Goal: Register for event/course

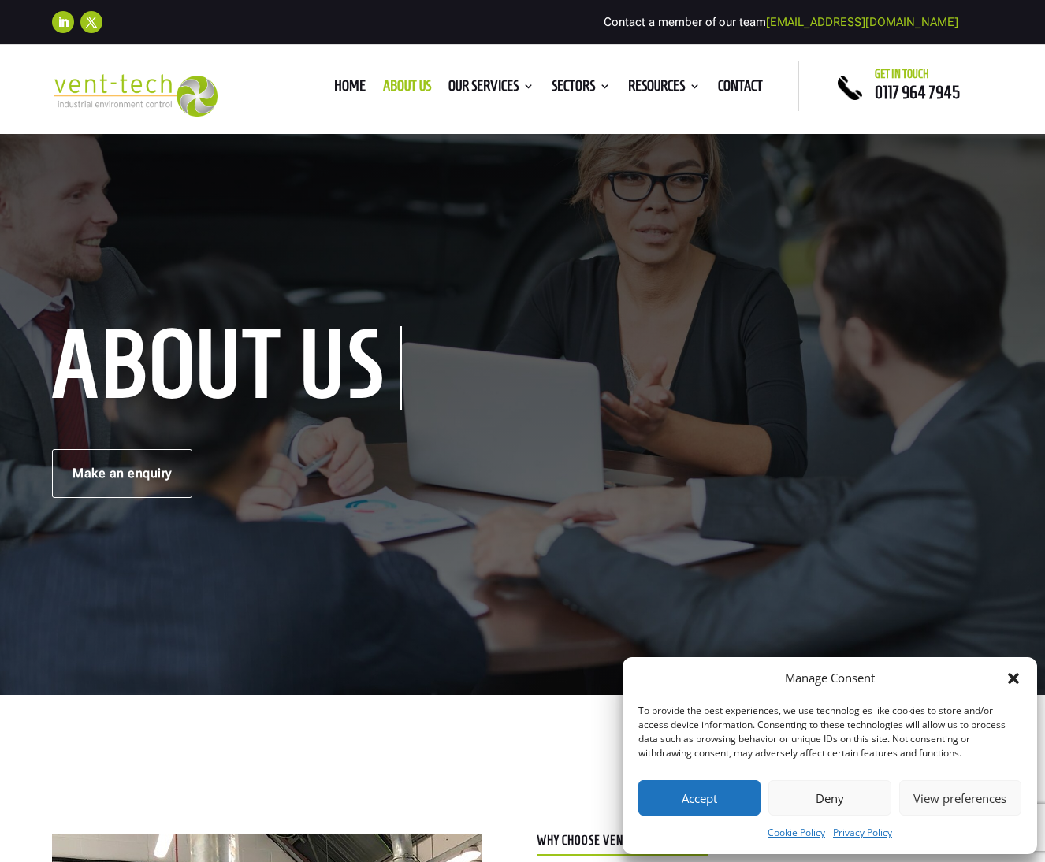
click at [694, 797] on button "Accept" at bounding box center [699, 797] width 122 height 35
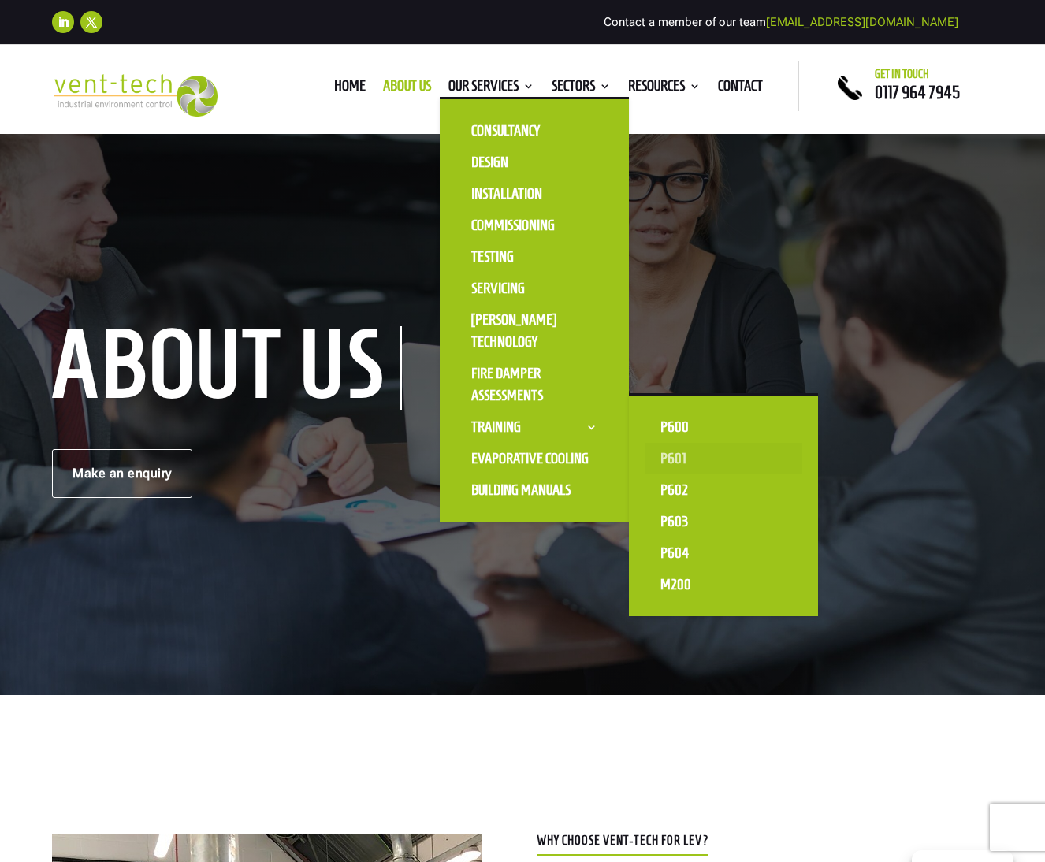
click at [654, 461] on link "P601" at bounding box center [724, 459] width 158 height 32
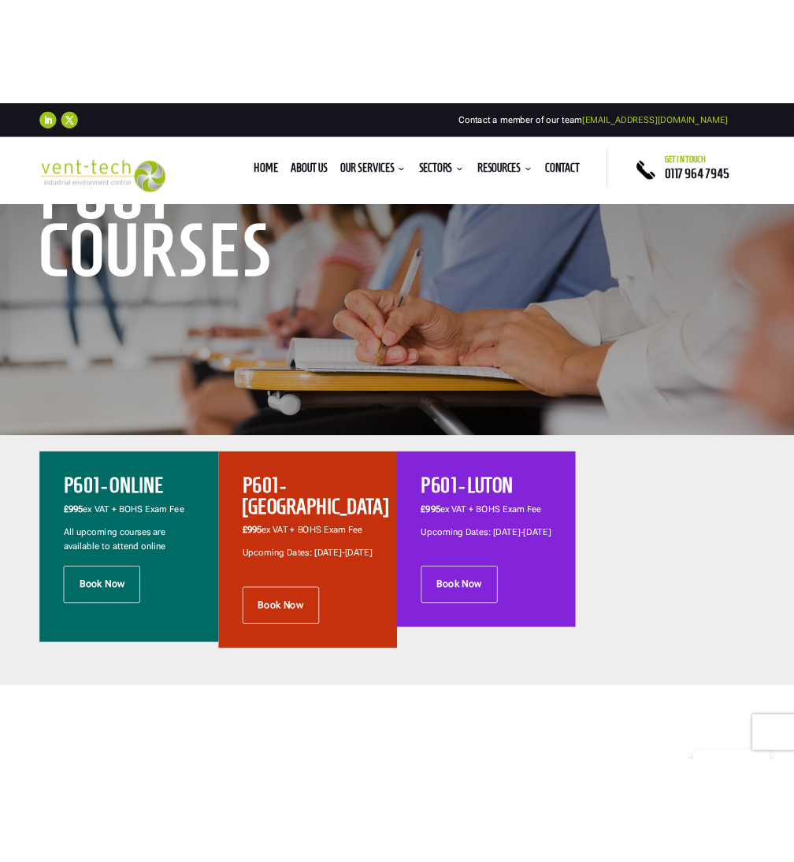
scroll to position [249, 0]
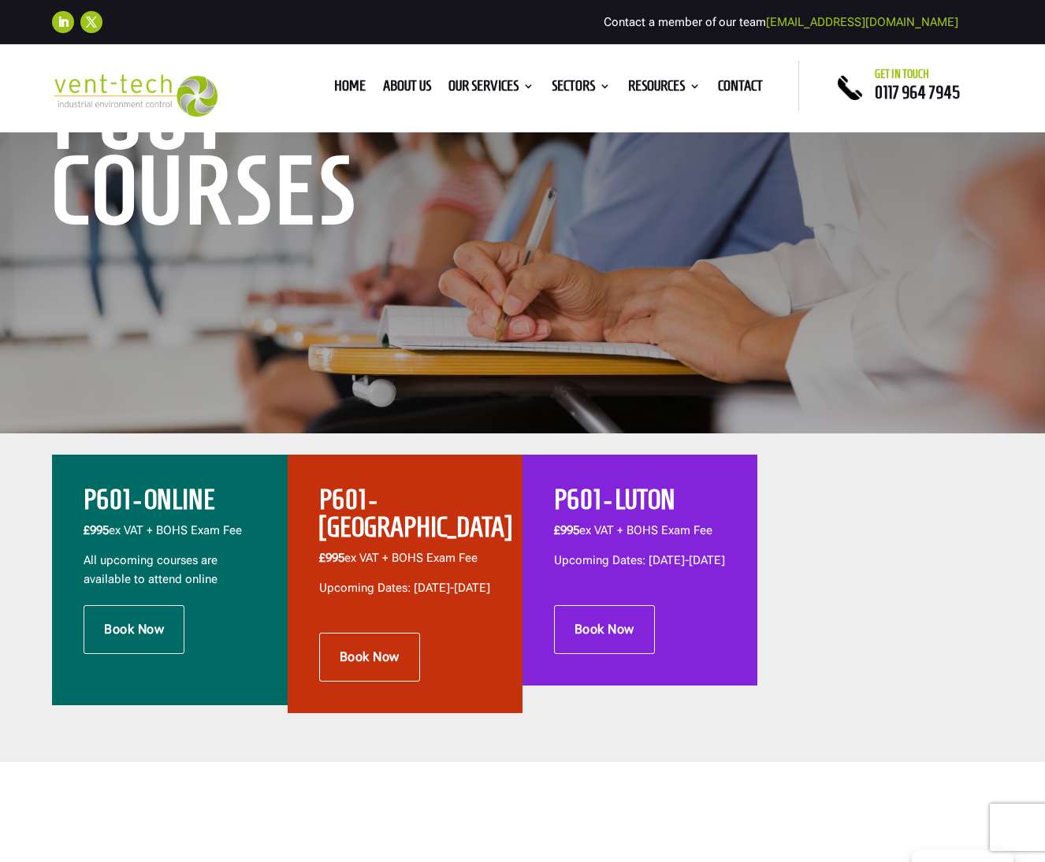
click at [128, 496] on h2 "P601 - ONLINE" at bounding box center [170, 503] width 172 height 35
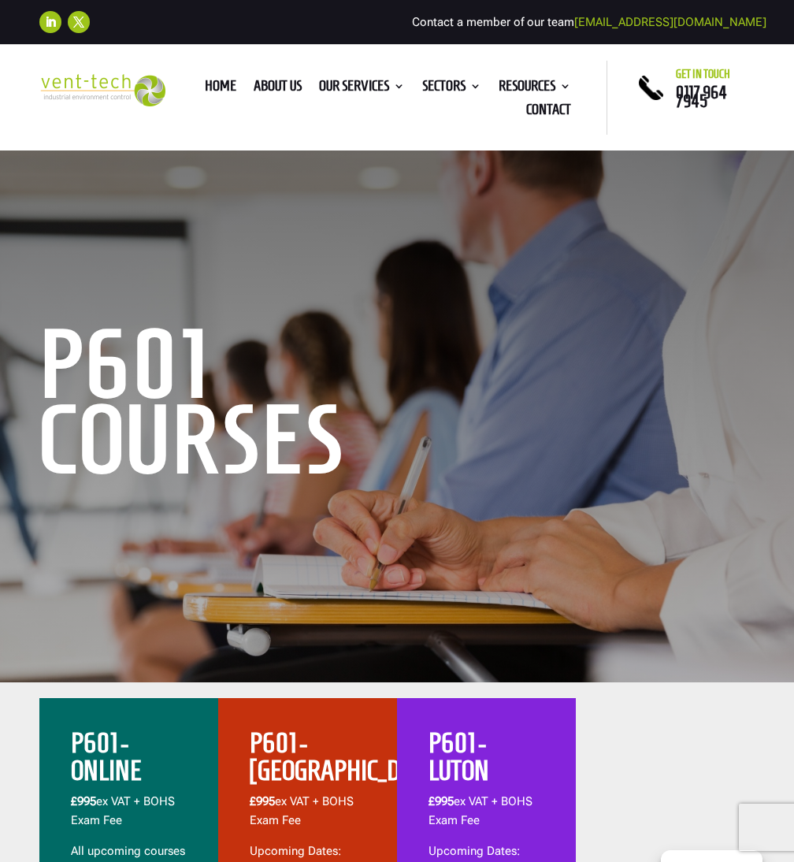
scroll to position [0, 0]
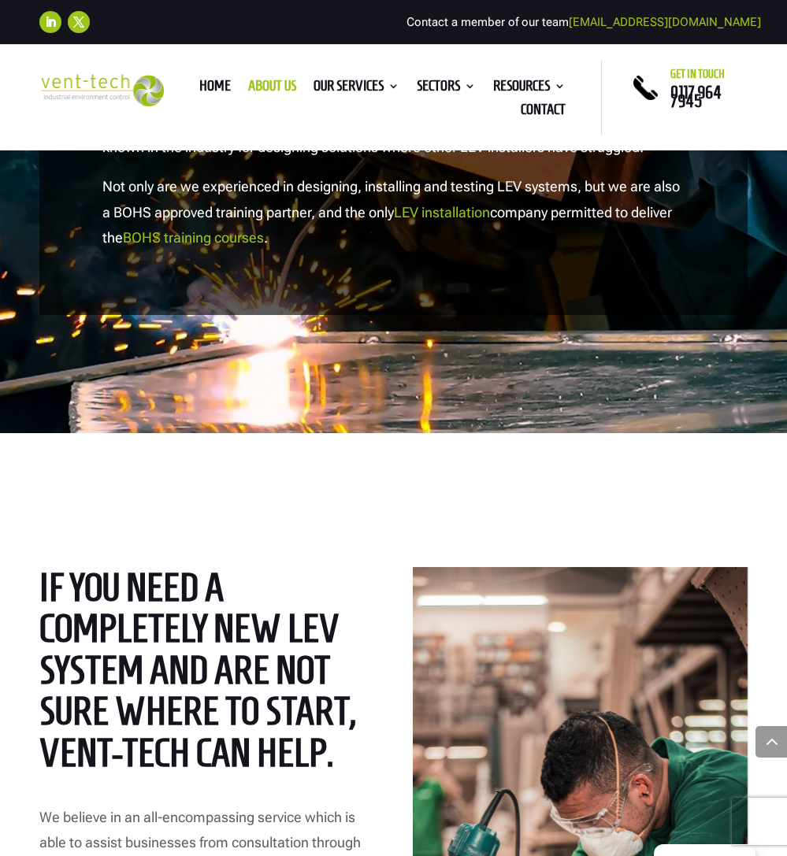
scroll to position [1467, 0]
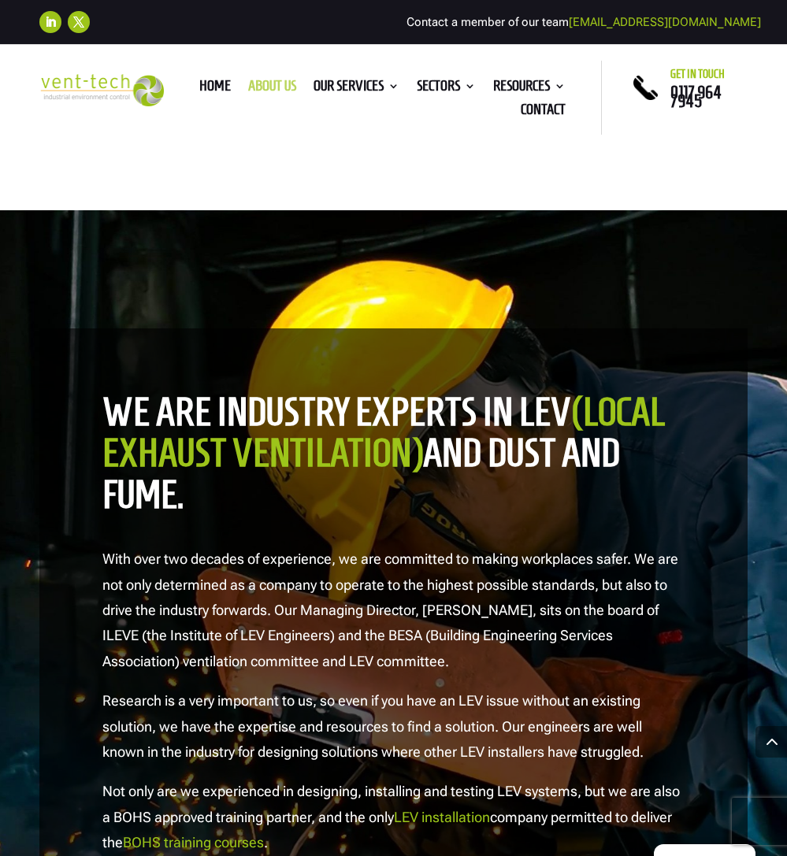
click at [296, 87] on link "About us" at bounding box center [272, 88] width 48 height 17
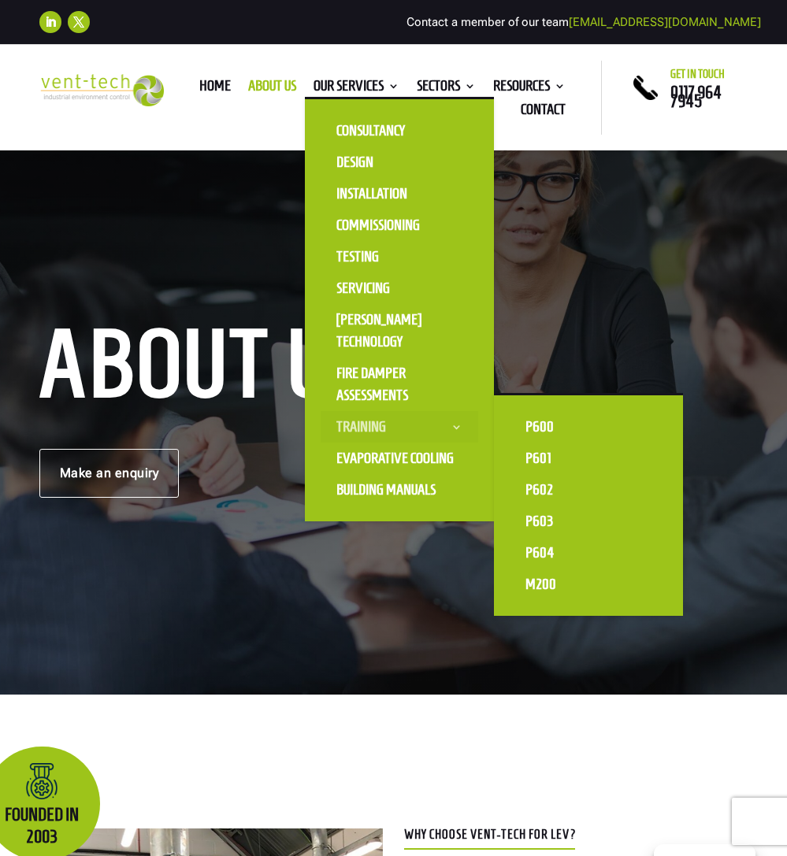
click at [455, 426] on link "Training" at bounding box center [400, 427] width 158 height 32
click at [637, 458] on link "P601" at bounding box center [589, 459] width 158 height 32
click at [629, 458] on link "P601" at bounding box center [589, 459] width 158 height 32
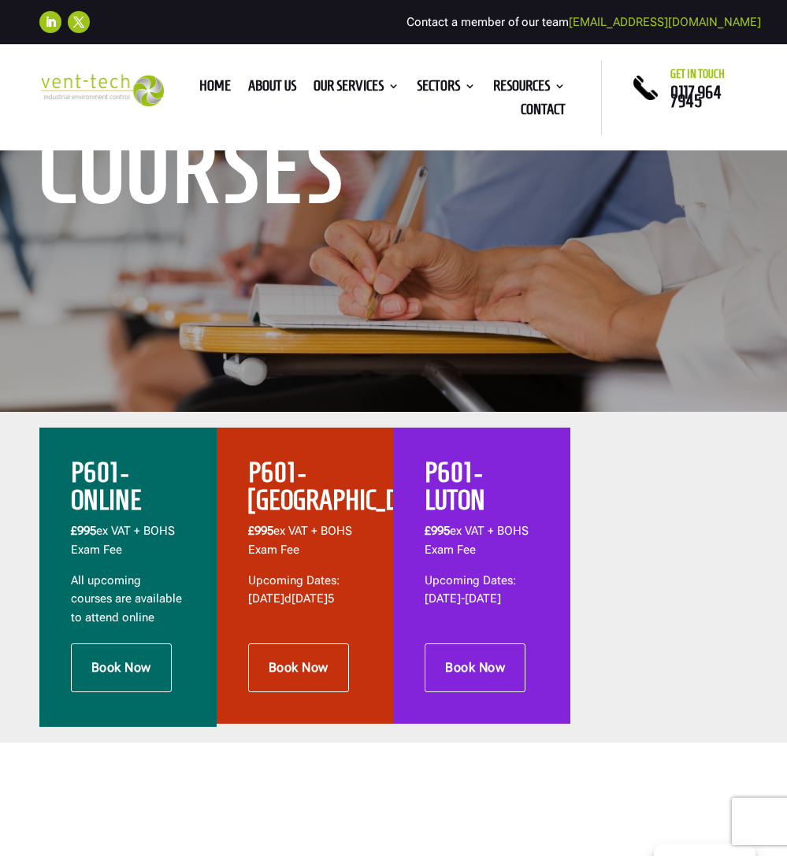
scroll to position [309, 0]
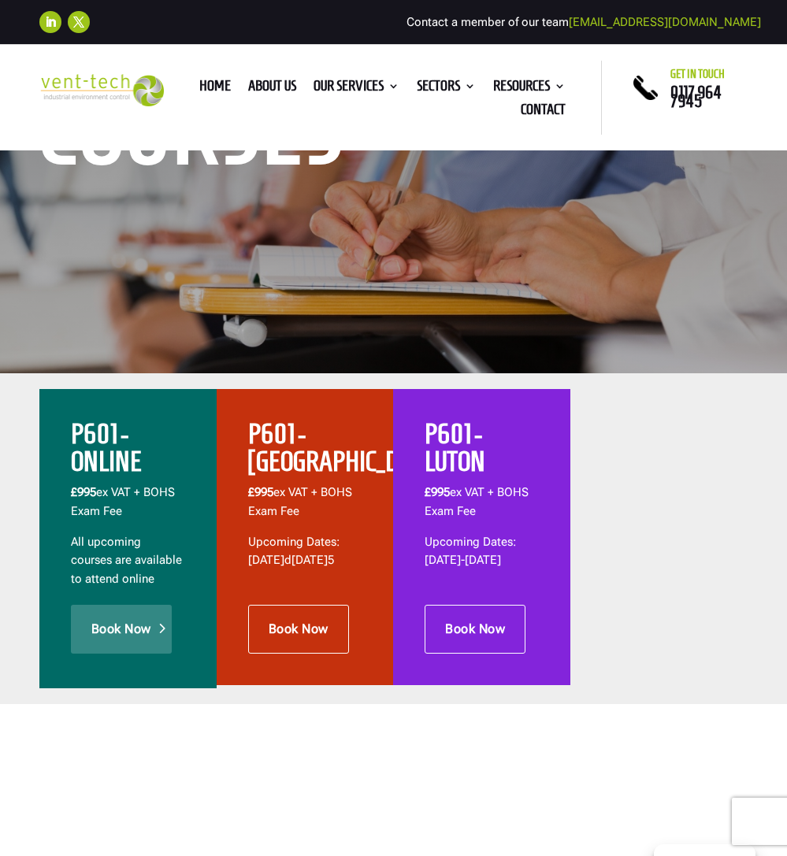
click at [123, 643] on link "Book Now" at bounding box center [121, 629] width 101 height 49
